Goal: Task Accomplishment & Management: Use online tool/utility

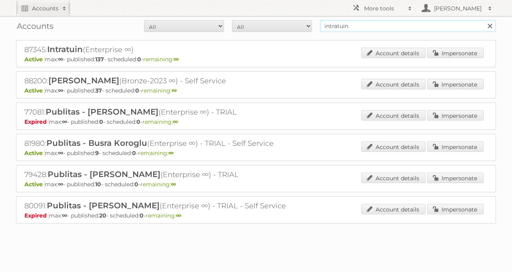
drag, startPoint x: 339, startPoint y: 27, endPoint x: 244, endPoint y: 42, distance: 95.9
click at [268, 35] on div "Accounts All Active Expired Pending All Paid Trials Self service intratuin Sear…" at bounding box center [256, 26] width 480 height 20
type input "euro shop"
click at [483, 20] on input "Search" at bounding box center [489, 26] width 12 height 12
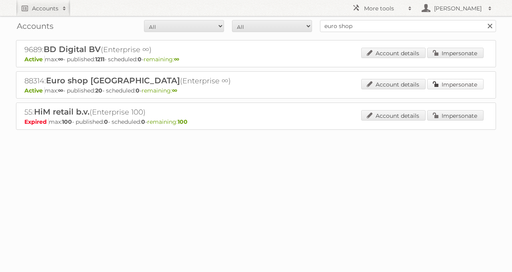
click at [459, 81] on link "Impersonate" at bounding box center [455, 84] width 56 height 10
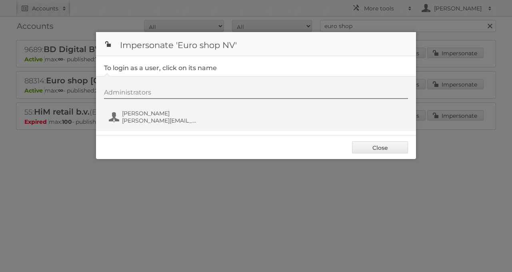
click at [135, 126] on div "Administrators [PERSON_NAME] [PERSON_NAME][EMAIL_ADDRESS][PERSON_NAME][DOMAIN_N…" at bounding box center [260, 107] width 312 height 38
click at [134, 119] on span "lloyd.vanacker@euroshop.be" at bounding box center [161, 120] width 78 height 7
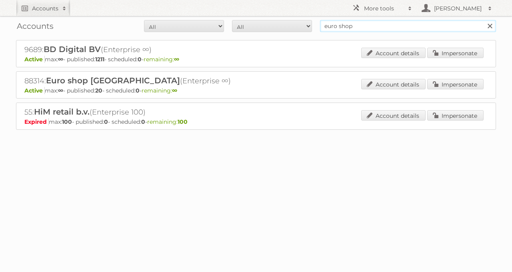
drag, startPoint x: 288, startPoint y: 36, endPoint x: 265, endPoint y: 41, distance: 23.2
click at [269, 41] on div "Accounts All Active Expired Pending All Paid Trials Self service euro shop Sear…" at bounding box center [256, 85] width 512 height 170
type input "albert heijn"
click at [483, 20] on input "Search" at bounding box center [489, 26] width 12 height 12
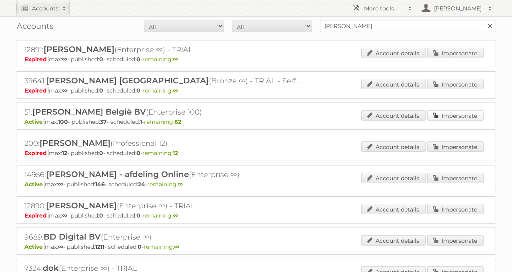
click at [450, 112] on link "Impersonate" at bounding box center [455, 115] width 56 height 10
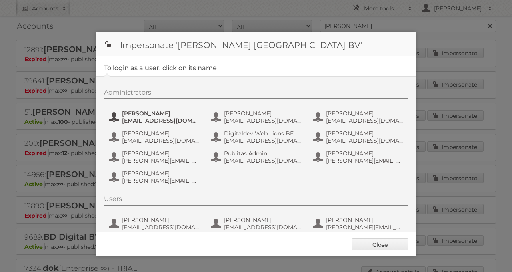
click at [155, 111] on span "Anaïs Wille" at bounding box center [161, 113] width 78 height 7
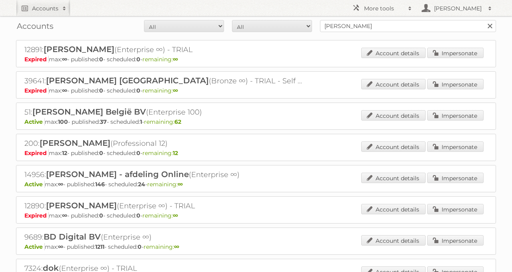
click at [460, 119] on div "Account details Impersonate" at bounding box center [422, 116] width 122 height 12
click at [453, 114] on link "Impersonate" at bounding box center [455, 115] width 56 height 10
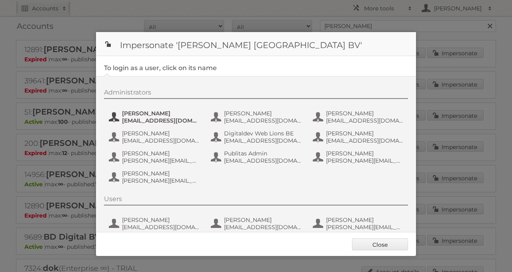
click at [164, 122] on span "anais.wille@ah.nl" at bounding box center [161, 120] width 78 height 7
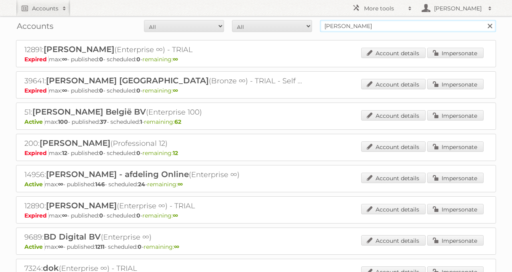
drag, startPoint x: 391, startPoint y: 29, endPoint x: 162, endPoint y: 43, distance: 230.4
click at [194, 42] on div "Accounts All Active Expired Pending All Paid Trials Self service albert heijn S…" at bounding box center [256, 194] width 512 height 388
type input "ekoplaza"
click at [483, 20] on input "Search" at bounding box center [489, 26] width 12 height 12
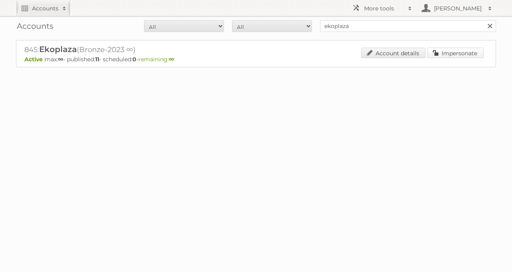
click at [434, 52] on link "Impersonate" at bounding box center [455, 53] width 56 height 10
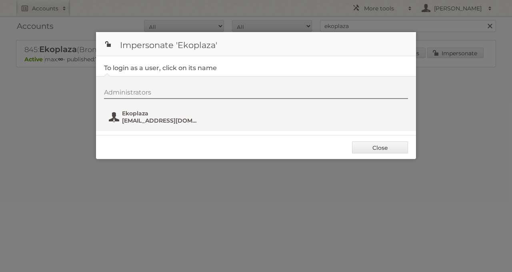
click at [160, 119] on span "marketing@udea.nl" at bounding box center [161, 120] width 78 height 7
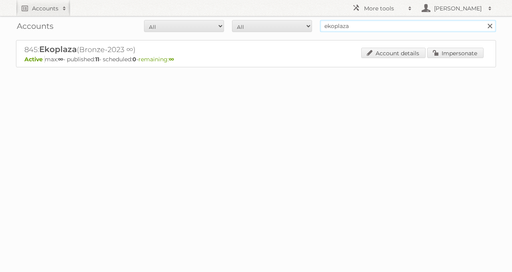
drag, startPoint x: 351, startPoint y: 25, endPoint x: 242, endPoint y: 27, distance: 109.2
click at [263, 23] on form "All Active Expired Pending All Paid Trials Self service ekoplaza Search" at bounding box center [256, 26] width 480 height 12
type input "kwantum"
click at [483, 20] on input "Search" at bounding box center [489, 26] width 12 height 12
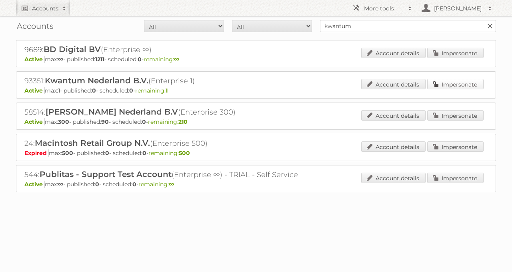
click at [449, 83] on link "Impersonate" at bounding box center [455, 84] width 56 height 10
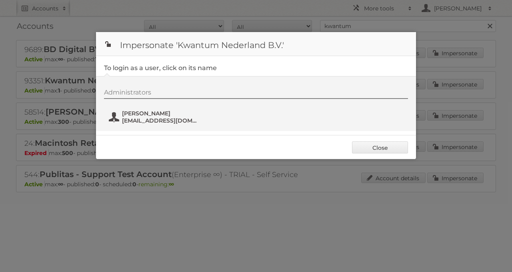
click at [158, 114] on span "Winston Coerecius" at bounding box center [161, 113] width 78 height 7
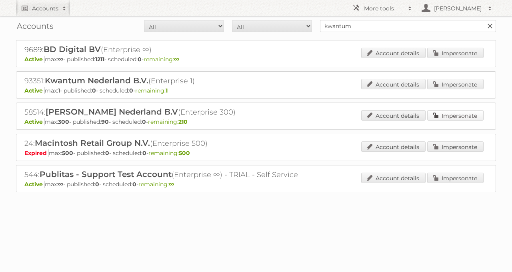
click at [459, 115] on link "Impersonate" at bounding box center [455, 115] width 56 height 10
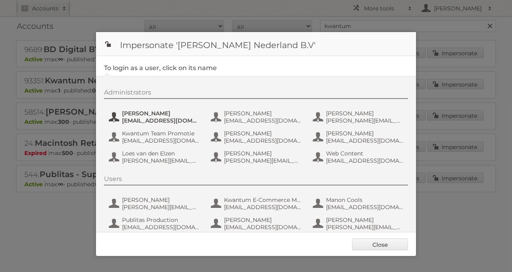
click at [137, 117] on span "aguiking@leenbakker.nl" at bounding box center [161, 120] width 78 height 7
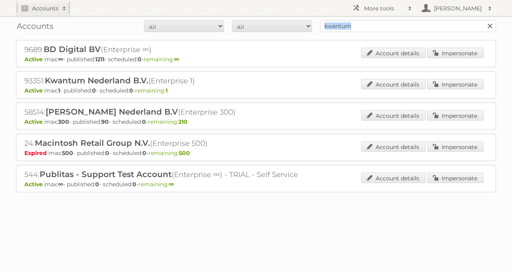
drag, startPoint x: 370, startPoint y: 33, endPoint x: 280, endPoint y: 28, distance: 89.7
click at [280, 28] on div "Accounts All Active Expired Pending All Paid Trials Self service kwantum Search" at bounding box center [256, 26] width 480 height 20
click at [358, 26] on input "kwantum" at bounding box center [408, 26] width 176 height 12
type input "k"
type input "ekoplaza"
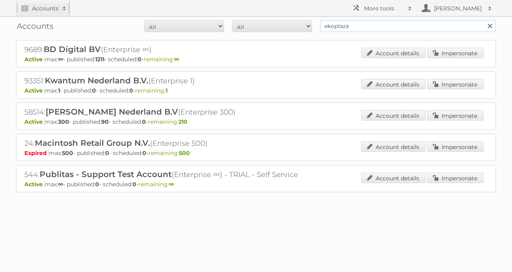
click at [483, 20] on input "Search" at bounding box center [489, 26] width 12 height 12
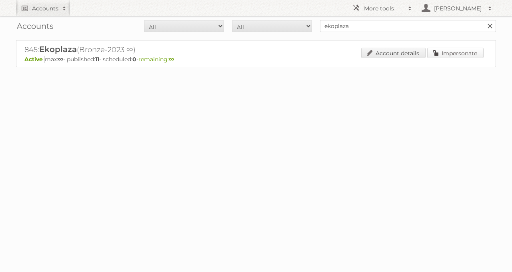
click at [435, 50] on link "Impersonate" at bounding box center [455, 53] width 56 height 10
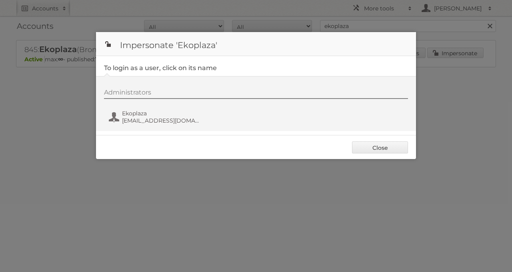
click at [148, 124] on div "Administrators Ekoplaza [EMAIL_ADDRESS][DOMAIN_NAME]" at bounding box center [260, 107] width 312 height 38
click at [144, 121] on span "[EMAIL_ADDRESS][DOMAIN_NAME]" at bounding box center [161, 120] width 78 height 7
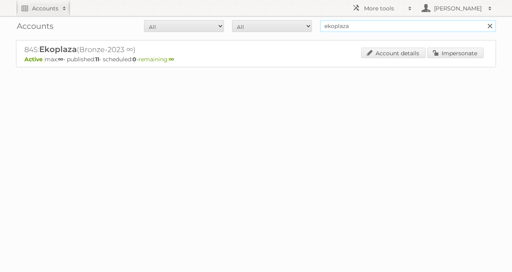
drag, startPoint x: 350, startPoint y: 27, endPoint x: 294, endPoint y: 30, distance: 55.7
click at [294, 30] on form "All Active Expired Pending All Paid Trials Self service ekoplaza Search" at bounding box center [256, 26] width 480 height 12
paste input "89114"
type input "89114"
click at [483, 20] on input "Search" at bounding box center [489, 26] width 12 height 12
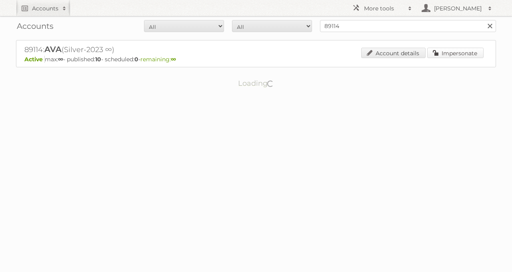
click at [463, 48] on link "Impersonate" at bounding box center [455, 53] width 56 height 10
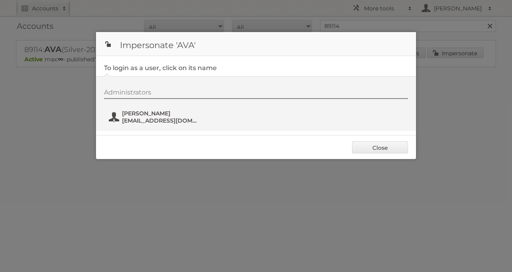
click at [167, 114] on span "Arno Bytebier" at bounding box center [161, 113] width 78 height 7
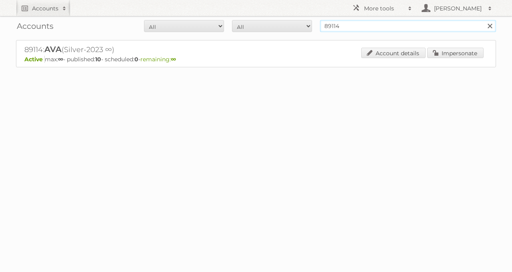
drag, startPoint x: 391, startPoint y: 29, endPoint x: 266, endPoint y: 24, distance: 124.9
click at [274, 24] on form "All Active Expired Pending All Paid Trials Self service 89114 Search" at bounding box center [256, 26] width 480 height 12
type input "media markt"
click at [483, 20] on input "Search" at bounding box center [489, 26] width 12 height 12
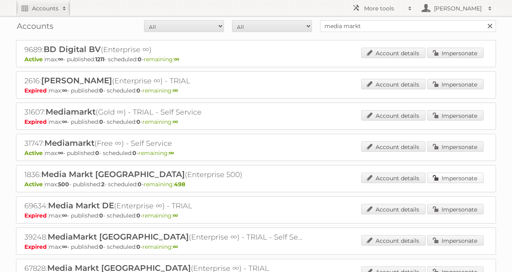
click at [474, 176] on link "Impersonate" at bounding box center [455, 177] width 56 height 10
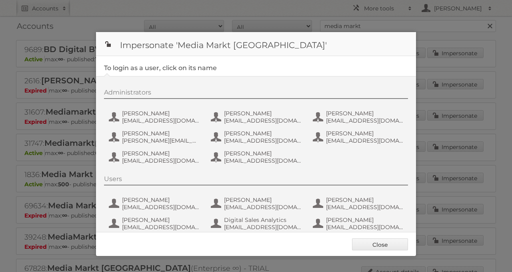
click at [79, 118] on div at bounding box center [256, 136] width 512 height 272
click at [371, 242] on link "Close" at bounding box center [380, 244] width 56 height 12
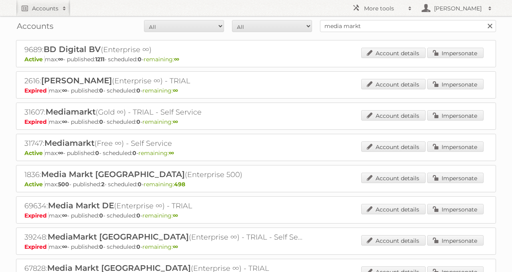
click at [439, 150] on div "Account details Impersonate" at bounding box center [422, 147] width 122 height 12
click at [437, 147] on link "Impersonate" at bounding box center [455, 146] width 56 height 10
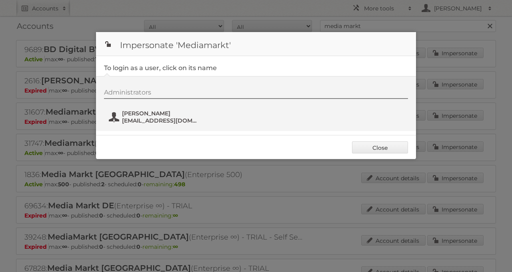
click at [161, 118] on span "vinckier@mediamarkt.be" at bounding box center [161, 120] width 78 height 7
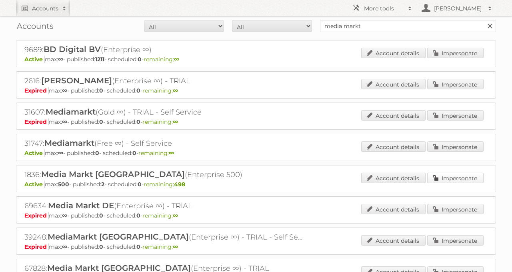
click at [444, 172] on link "Impersonate" at bounding box center [455, 177] width 56 height 10
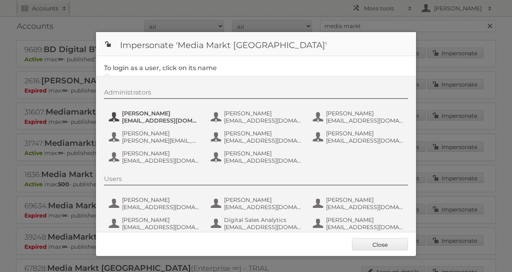
click at [166, 118] on span "bernardc@media-saturn.com" at bounding box center [161, 120] width 78 height 7
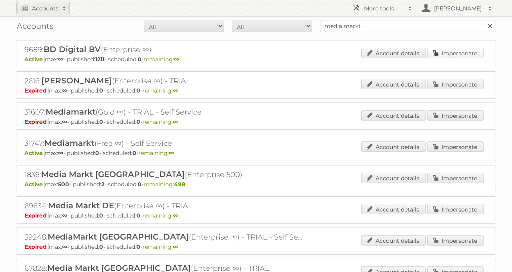
click at [469, 51] on link "Impersonate" at bounding box center [455, 53] width 56 height 10
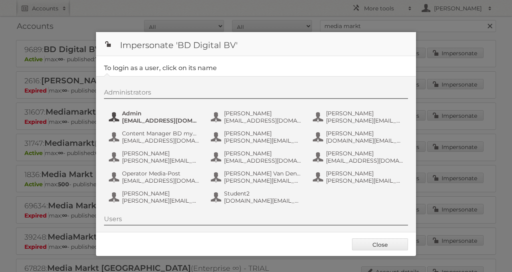
click at [149, 118] on span "admin@agilys.com" at bounding box center [161, 120] width 78 height 7
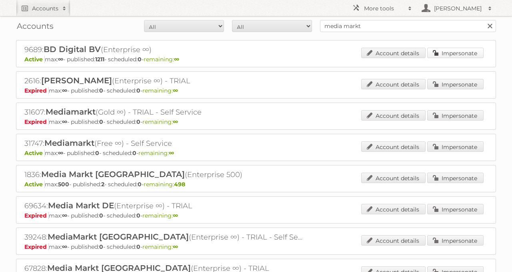
click at [447, 54] on link "Impersonate" at bounding box center [455, 53] width 56 height 10
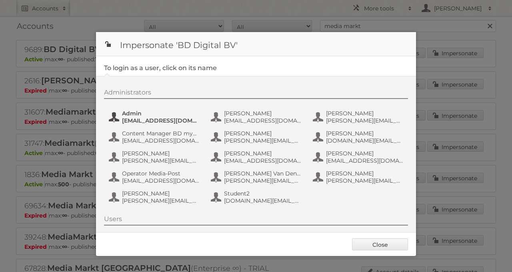
click at [138, 123] on button "Admin admin@agilys.com" at bounding box center [155, 117] width 94 height 16
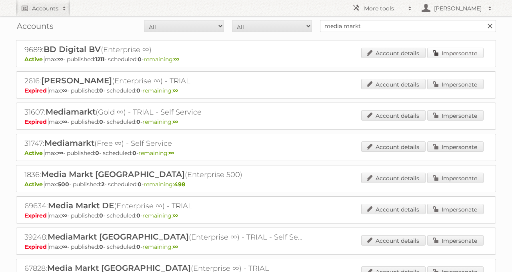
click at [443, 57] on link "Impersonate" at bounding box center [455, 53] width 56 height 10
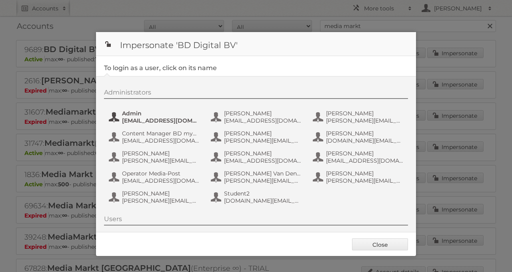
click at [144, 123] on span "admin@agilys.com" at bounding box center [161, 120] width 78 height 7
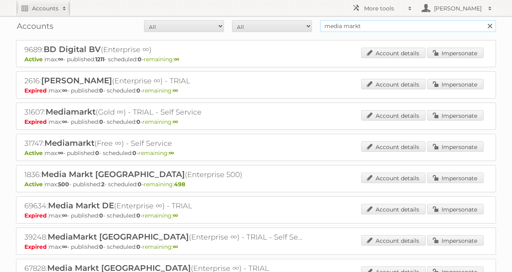
drag, startPoint x: 399, startPoint y: 20, endPoint x: 275, endPoint y: 51, distance: 127.7
click at [278, 32] on div "Accounts All Active Expired Pending All Paid Trials Self service media markt Se…" at bounding box center [256, 26] width 480 height 20
type input "zooplus"
click at [483, 20] on input "Search" at bounding box center [489, 26] width 12 height 12
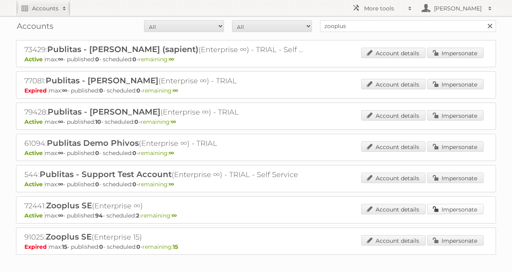
click at [455, 204] on link "Impersonate" at bounding box center [455, 209] width 56 height 10
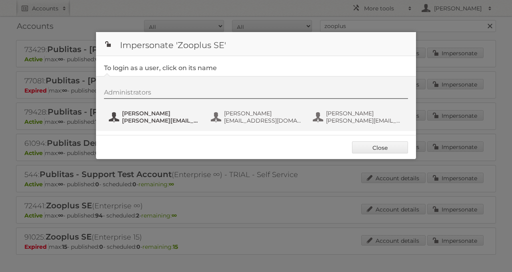
click at [186, 123] on span "florian.draaisma@zooplus.com" at bounding box center [161, 120] width 78 height 7
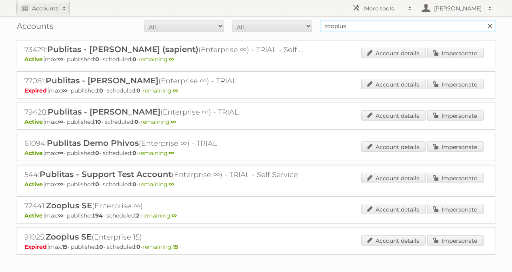
drag, startPoint x: 351, startPoint y: 29, endPoint x: 287, endPoint y: 25, distance: 64.5
click at [290, 25] on form "All Active Expired Pending All Paid Trials Self service zooplus Search" at bounding box center [256, 26] width 480 height 12
type input "primera"
click at [483, 20] on input "Search" at bounding box center [489, 26] width 12 height 12
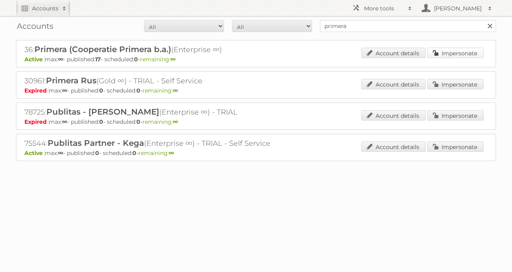
click at [434, 52] on link "Impersonate" at bounding box center [455, 53] width 56 height 10
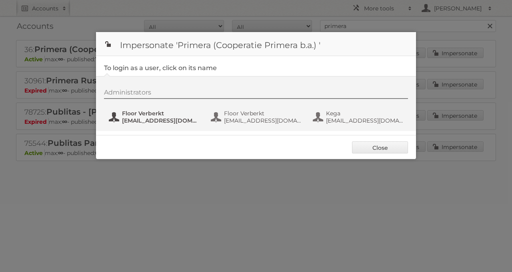
click at [133, 123] on button "Floor Verberkt [EMAIL_ADDRESS][DOMAIN_NAME]" at bounding box center [155, 117] width 94 height 16
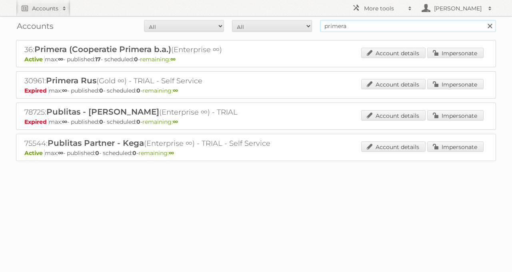
drag, startPoint x: 353, startPoint y: 27, endPoint x: 267, endPoint y: 27, distance: 86.0
click at [268, 27] on form "All Active Expired Pending All Paid Trials Self service primera Search" at bounding box center [256, 26] width 480 height 12
type input "e5 fashion"
click at [483, 20] on input "Search" at bounding box center [489, 26] width 12 height 12
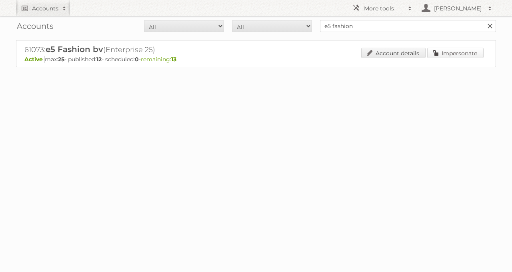
click at [432, 52] on link "Impersonate" at bounding box center [455, 53] width 56 height 10
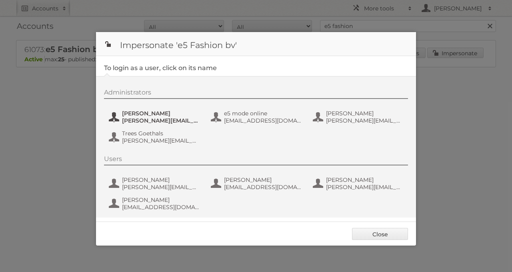
click at [127, 122] on span "[PERSON_NAME][EMAIL_ADDRESS][DOMAIN_NAME]" at bounding box center [161, 120] width 78 height 7
